Goal: Information Seeking & Learning: Learn about a topic

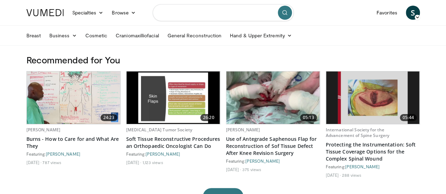
click at [234, 10] on input "Search topics, interventions" at bounding box center [223, 12] width 141 height 17
type input "**********"
click at [287, 14] on icon "submit" at bounding box center [285, 13] width 6 height 6
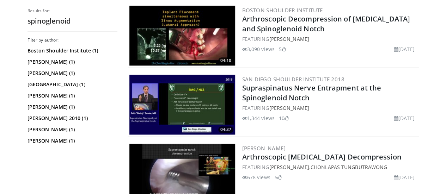
scroll to position [349, 0]
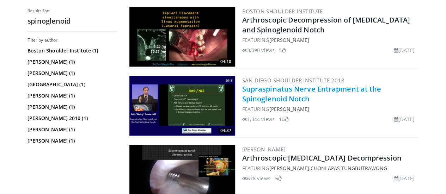
click at [321, 87] on link "Supraspinatus Nerve Entrapment at the Spinoglenoid Notch" at bounding box center [311, 93] width 139 height 19
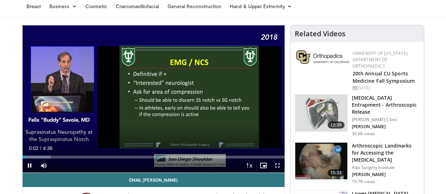
scroll to position [59, 0]
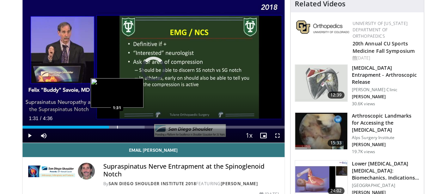
click at [99, 129] on div "Loaded : 46.70% 1:31 1:31" at bounding box center [154, 125] width 262 height 7
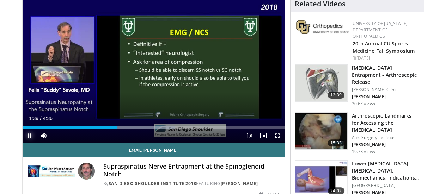
click at [23, 143] on span "Video Player" at bounding box center [30, 136] width 14 height 14
